Goal: Information Seeking & Learning: Learn about a topic

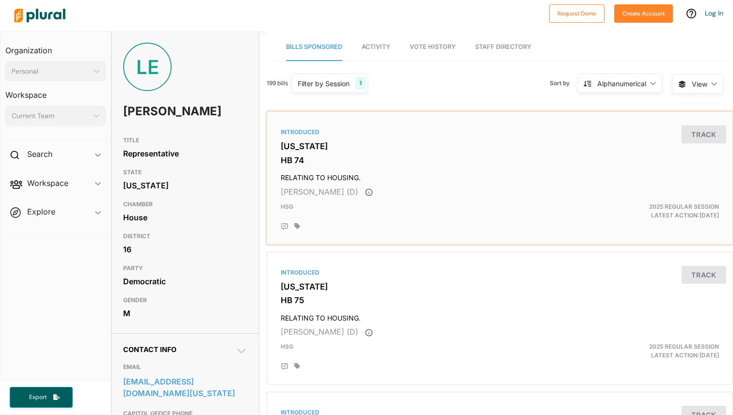
click at [414, 186] on div "[PERSON_NAME] (D)" at bounding box center [500, 192] width 438 height 12
click at [356, 98] on div "199 bills Filter by Session 1 Filter by Session close Current Sessions [US_STAT…" at bounding box center [499, 87] width 466 height 33
click at [416, 145] on h3 "[US_STATE]" at bounding box center [500, 146] width 438 height 10
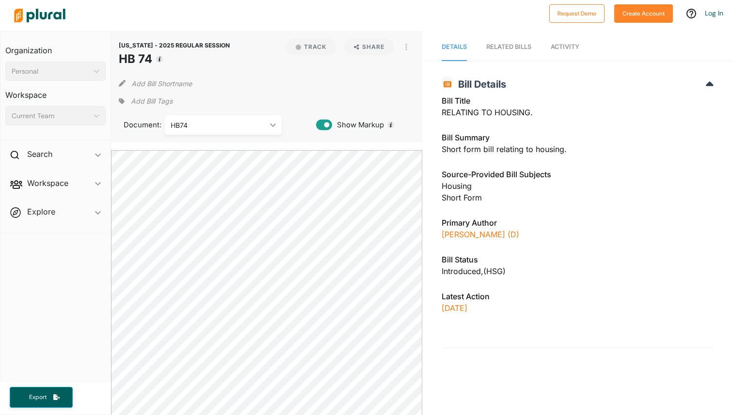
scroll to position [56, 0]
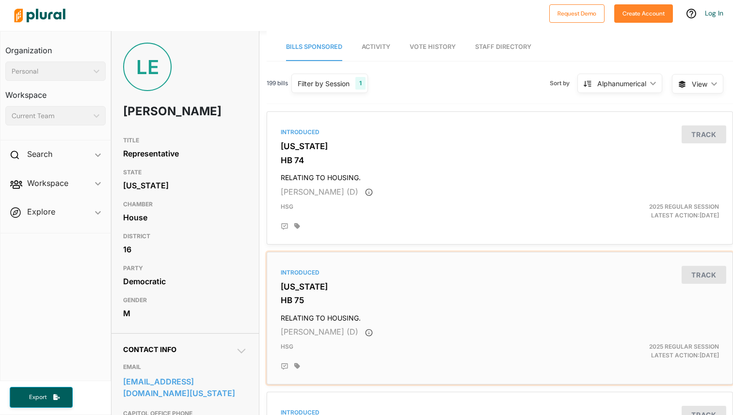
click at [344, 296] on h3 "HB 75" at bounding box center [500, 301] width 438 height 10
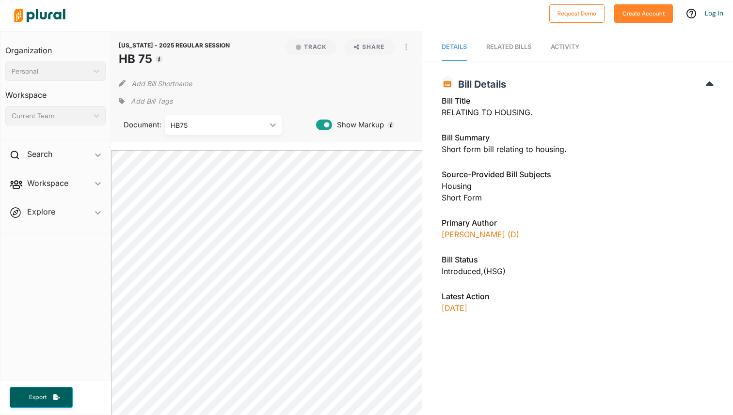
click at [568, 50] on span "Activity" at bounding box center [564, 46] width 29 height 7
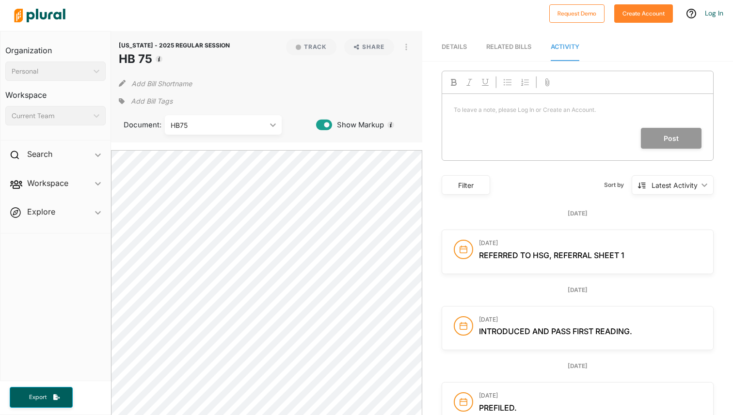
click at [518, 42] on div "RELATED BILLS" at bounding box center [508, 46] width 45 height 9
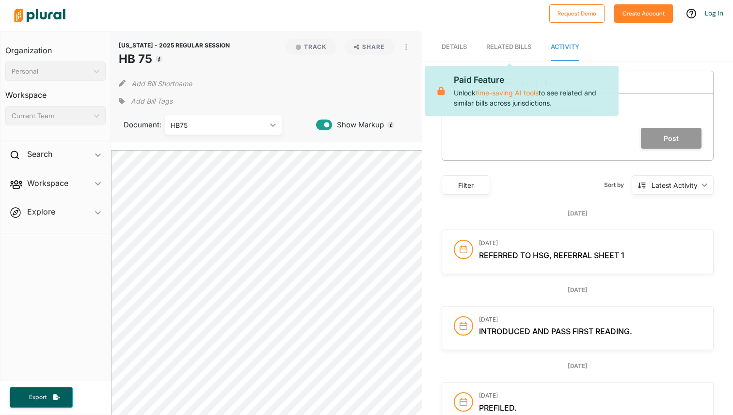
click at [457, 49] on span "Details" at bounding box center [453, 46] width 25 height 7
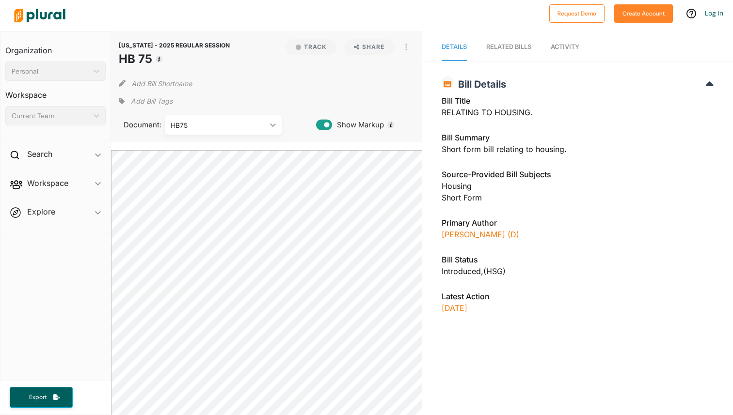
click at [224, 133] on div "HB75 ic_keyboard_arrow_down" at bounding box center [223, 124] width 117 height 19
click at [625, 203] on div "Source-Provided Bill Subjects Housing Short Form" at bounding box center [577, 189] width 272 height 41
